Goal: Navigation & Orientation: Find specific page/section

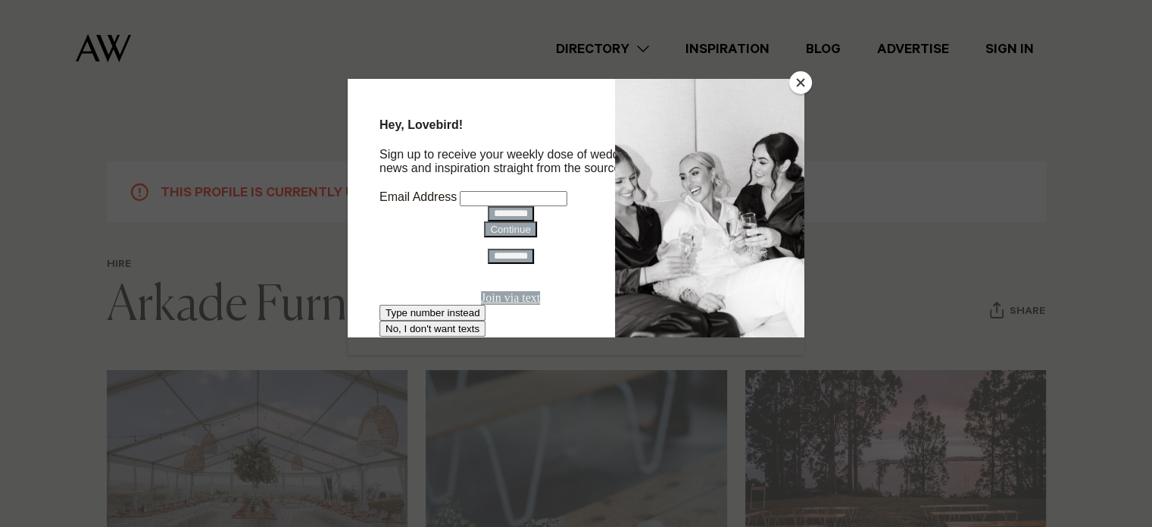
click at [810, 84] on button "Close" at bounding box center [800, 82] width 23 height 23
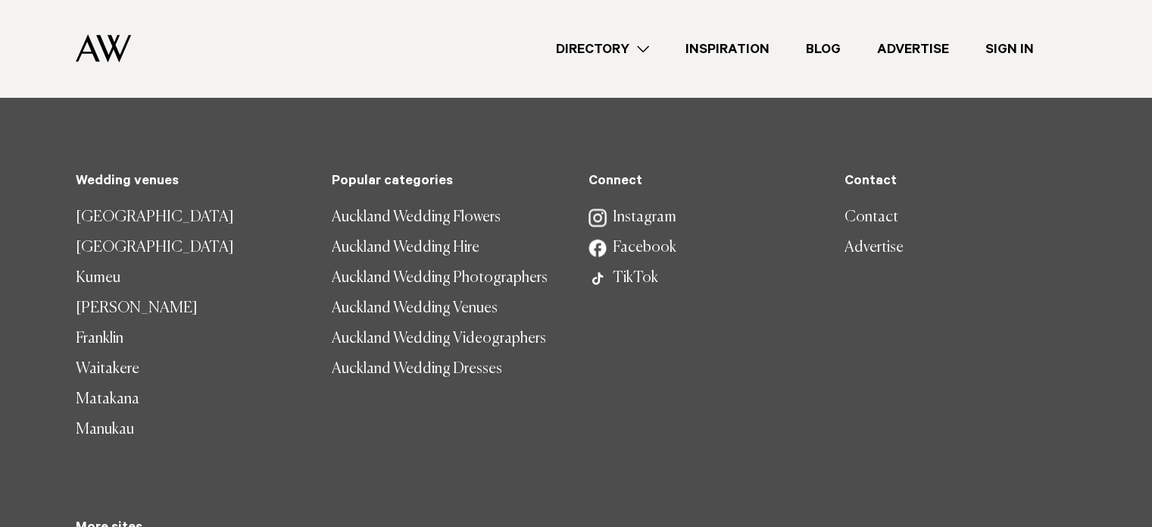
scroll to position [2020, 0]
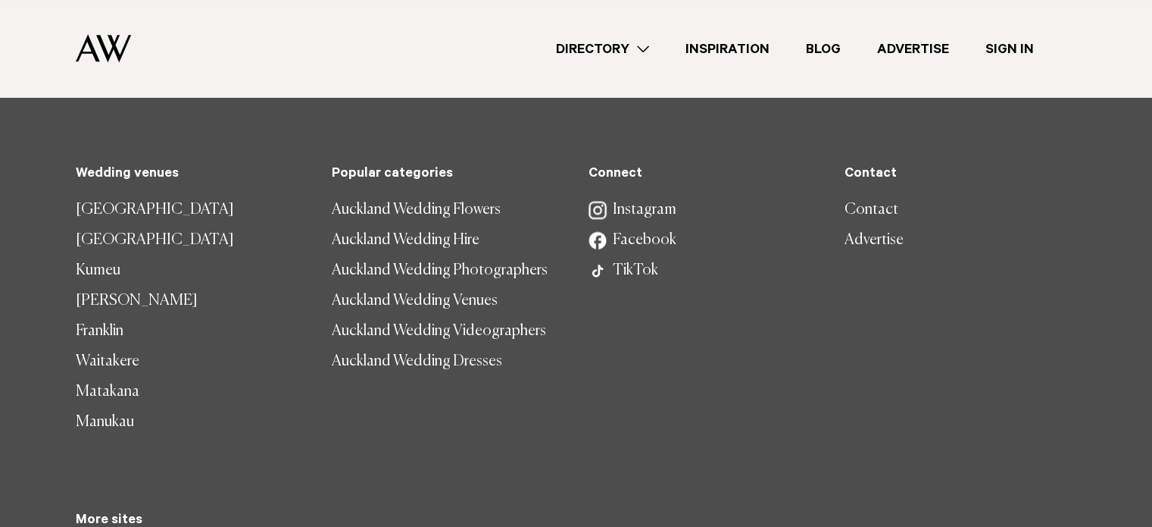
click at [867, 205] on link "Contact" at bounding box center [961, 210] width 232 height 30
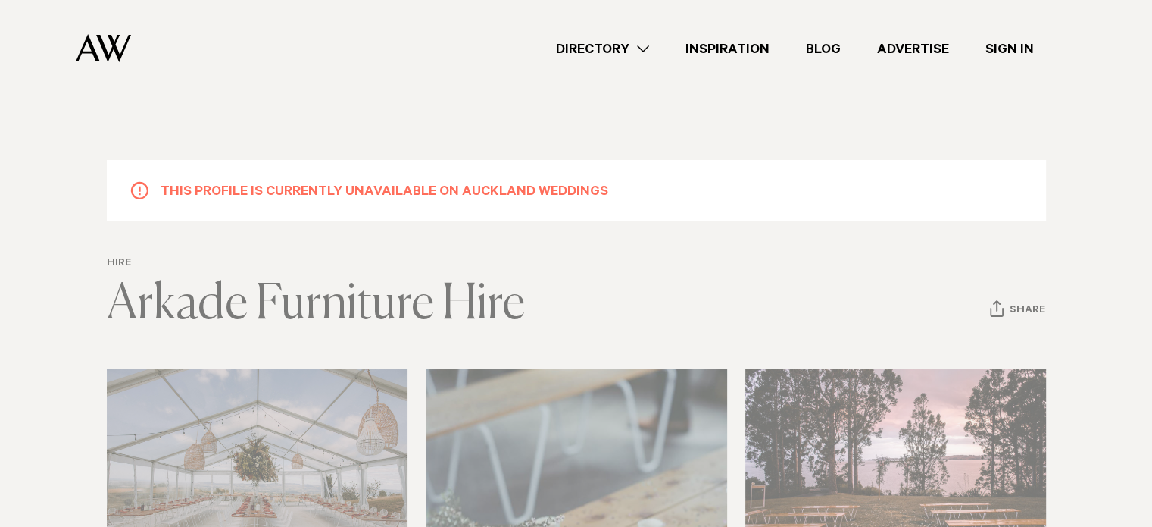
scroll to position [0, 0]
click at [815, 47] on link "Blog" at bounding box center [823, 49] width 71 height 20
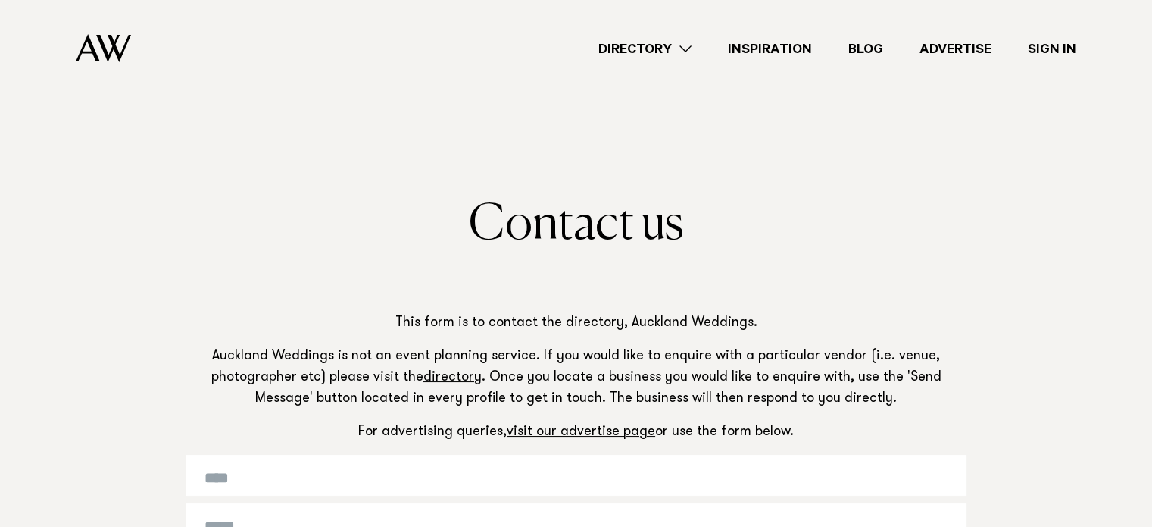
click at [684, 48] on link "Directory" at bounding box center [645, 49] width 130 height 20
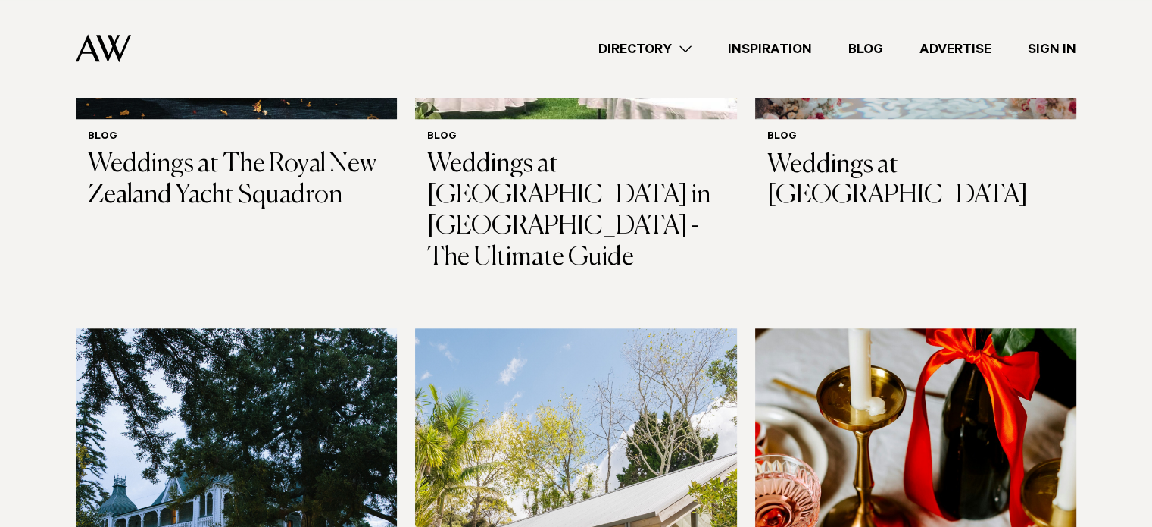
scroll to position [1010, 0]
